Goal: Information Seeking & Learning: Learn about a topic

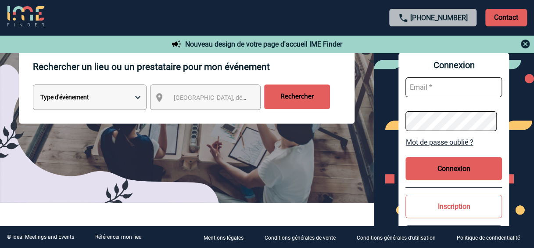
scroll to position [132, 0]
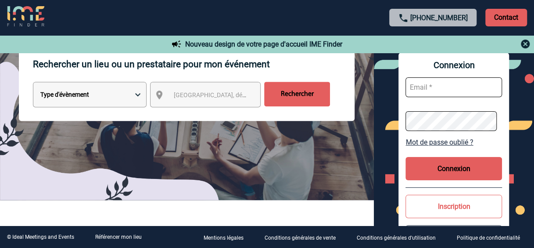
click at [119, 96] on select "Type d'évènement Séminaire avec nuitée Réunion Repas de groupe Team Building & …" at bounding box center [90, 94] width 114 height 25
select select "6"
click at [33, 83] on select "Type d'évènement Séminaire avec nuitée Réunion Repas de groupe Team Building & …" at bounding box center [90, 94] width 114 height 25
click at [215, 95] on span "Ville, département, région..." at bounding box center [234, 94] width 122 height 7
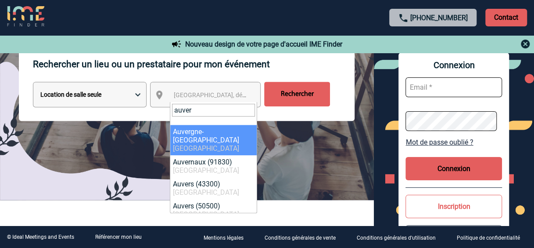
type input "auver"
select select "32933"
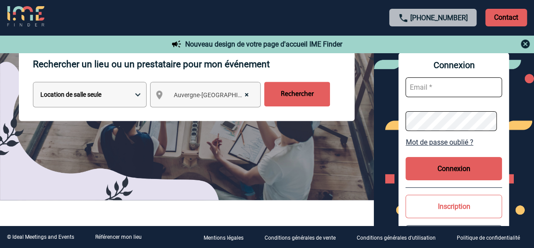
click at [290, 87] on input "Rechercher" at bounding box center [297, 94] width 66 height 25
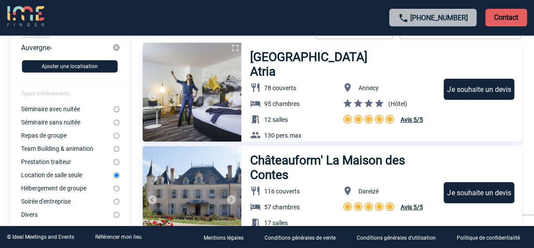
scroll to position [88, 0]
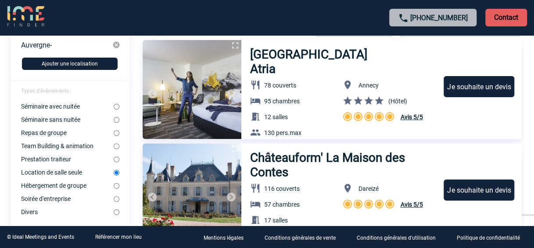
click at [115, 120] on input "Séminaire sans nuitée" at bounding box center [117, 120] width 6 height 6
radio input "true"
click at [72, 64] on button "Ajouter une localisation" at bounding box center [70, 64] width 96 height 12
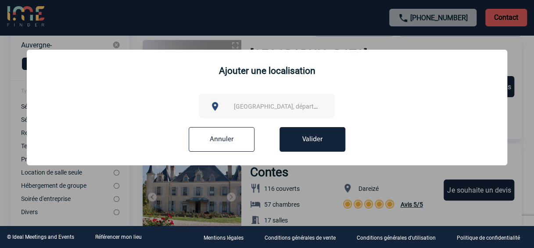
click at [237, 99] on div "Ville, département, région..." at bounding box center [266, 106] width 135 height 25
click at [242, 106] on span "Ville, département, région..." at bounding box center [295, 106] width 122 height 7
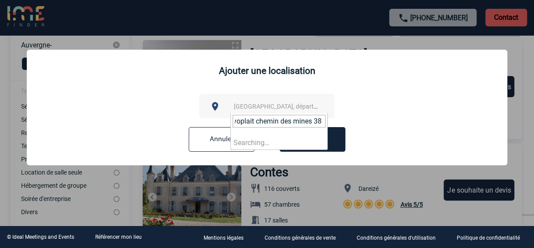
scroll to position [0, 0]
type input "y"
drag, startPoint x: 291, startPoint y: 122, endPoint x: 252, endPoint y: 119, distance: 38.7
click at [252, 119] on input "38200 vienne" at bounding box center [279, 121] width 93 height 13
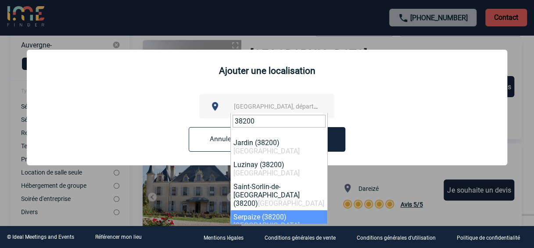
scroll to position [39, 0]
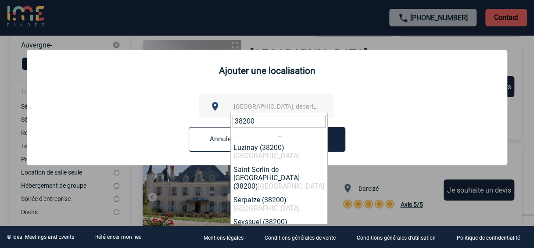
type input "38200"
select select "35902"
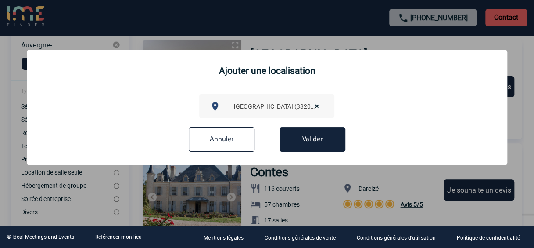
click at [315, 144] on button "Valider" at bounding box center [313, 139] width 66 height 25
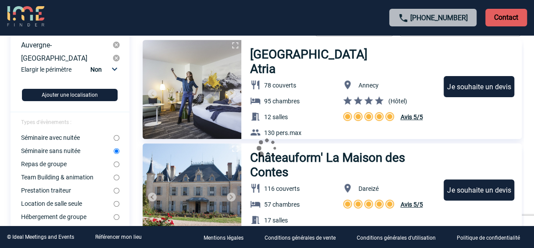
click at [66, 97] on button "Ajouter une localisation" at bounding box center [70, 95] width 96 height 12
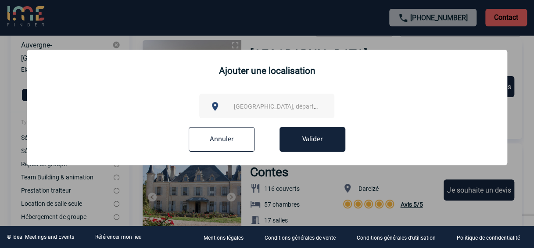
click at [281, 97] on div "Ville, département, région..." at bounding box center [266, 106] width 135 height 25
click at [282, 105] on span "Ville, département, région..." at bounding box center [295, 106] width 122 height 7
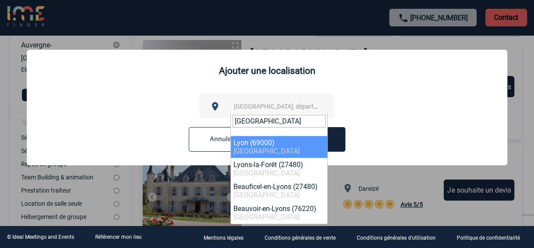
type input "lyon"
select select "36544"
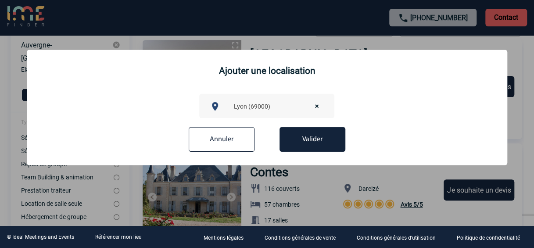
click at [340, 144] on button "Valider" at bounding box center [313, 139] width 66 height 25
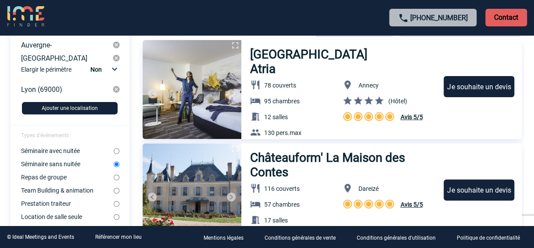
click at [117, 45] on img at bounding box center [116, 45] width 8 height 8
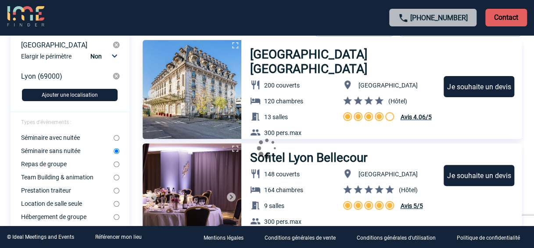
click at [67, 57] on div "Elargir le périmètre Non 10km 20km 50km" at bounding box center [71, 59] width 100 height 18
click at [118, 55] on select "Non 10km 20km 50km" at bounding box center [103, 55] width 30 height 11
select select "10"
click at [90, 51] on select "Non 10km 20km 50km" at bounding box center [103, 55] width 30 height 11
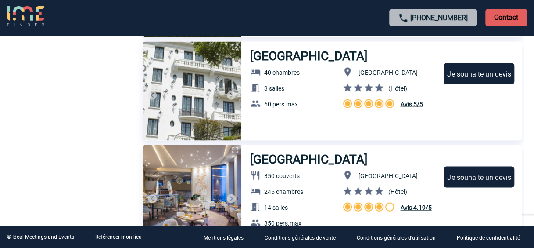
scroll to position [790, 0]
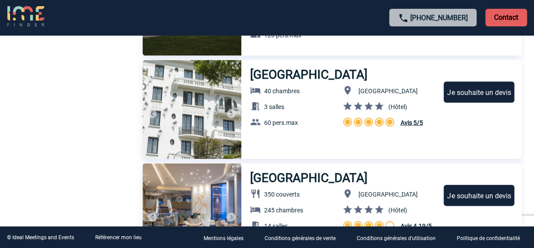
click at [286, 77] on h3 "[GEOGRAPHIC_DATA]" at bounding box center [309, 74] width 119 height 14
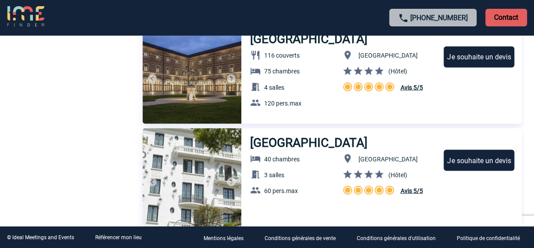
scroll to position [571, 0]
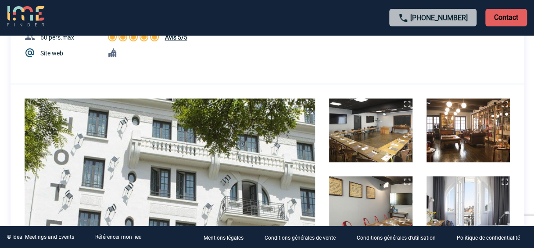
scroll to position [127, 0]
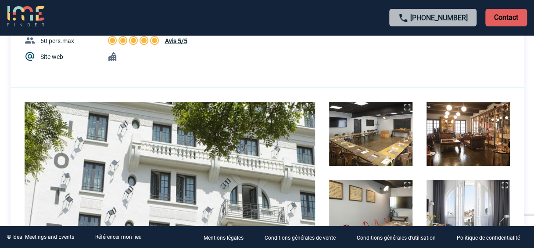
drag, startPoint x: 370, startPoint y: 136, endPoint x: 381, endPoint y: 135, distance: 11.0
click at [370, 135] on img at bounding box center [370, 134] width 83 height 64
click at [440, 139] on img at bounding box center [468, 134] width 83 height 64
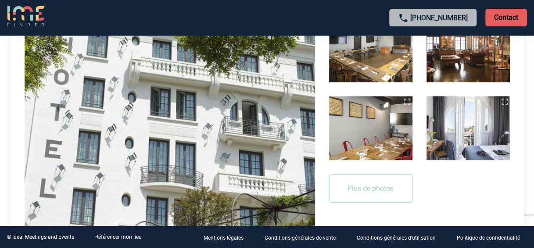
scroll to position [215, 0]
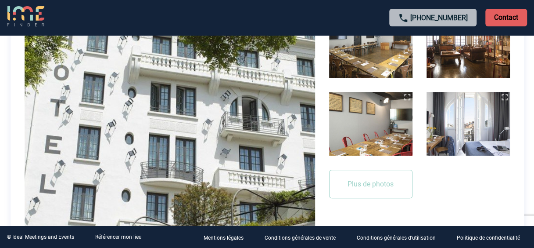
click at [454, 118] on img at bounding box center [468, 124] width 83 height 64
click at [385, 184] on button "Plus de photos" at bounding box center [370, 183] width 83 height 29
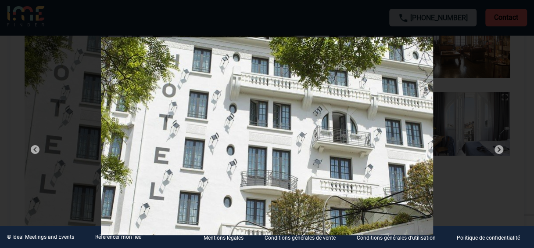
click at [494, 149] on img at bounding box center [499, 149] width 11 height 11
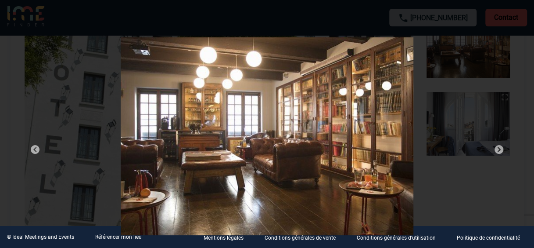
click at [494, 150] on img at bounding box center [499, 149] width 11 height 11
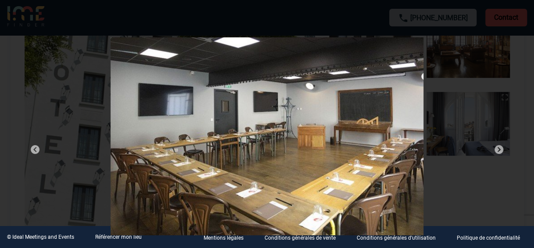
click at [494, 150] on img at bounding box center [499, 149] width 11 height 11
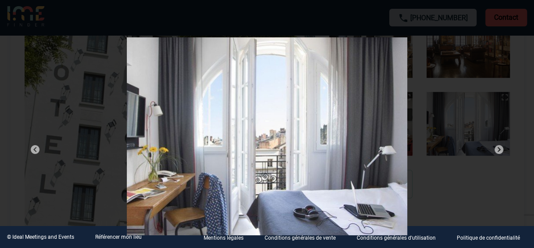
click at [494, 150] on img at bounding box center [499, 149] width 11 height 11
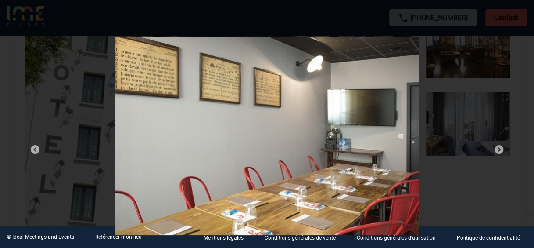
click at [494, 150] on img at bounding box center [499, 149] width 11 height 11
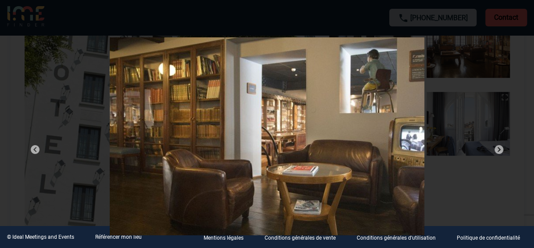
click at [494, 150] on img at bounding box center [499, 149] width 11 height 11
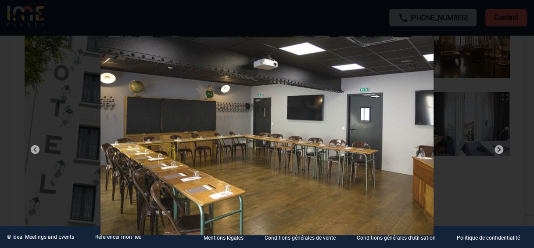
click at [494, 150] on img at bounding box center [499, 149] width 11 height 11
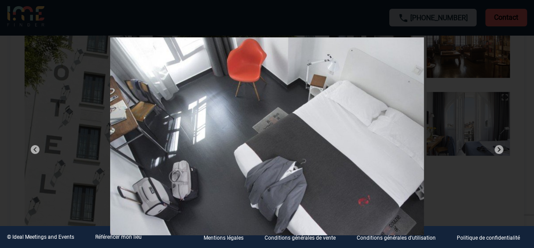
click at [494, 150] on img at bounding box center [499, 149] width 11 height 11
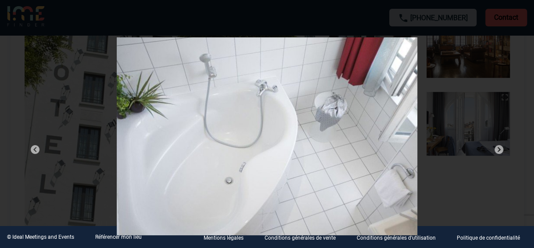
click at [494, 150] on img at bounding box center [499, 149] width 11 height 11
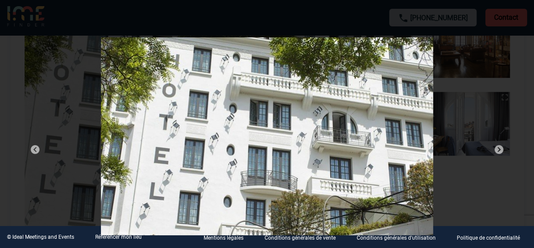
click at [494, 150] on img at bounding box center [499, 149] width 11 height 11
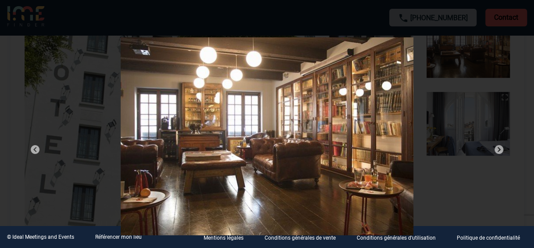
click at [494, 150] on img at bounding box center [499, 149] width 11 height 11
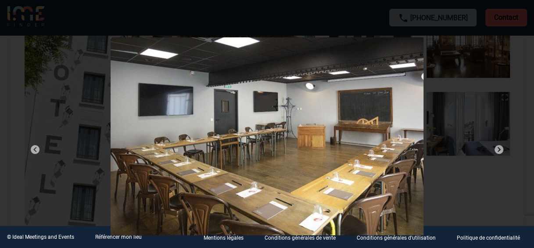
click at [494, 150] on img at bounding box center [499, 149] width 11 height 11
